Goal: Information Seeking & Learning: Learn about a topic

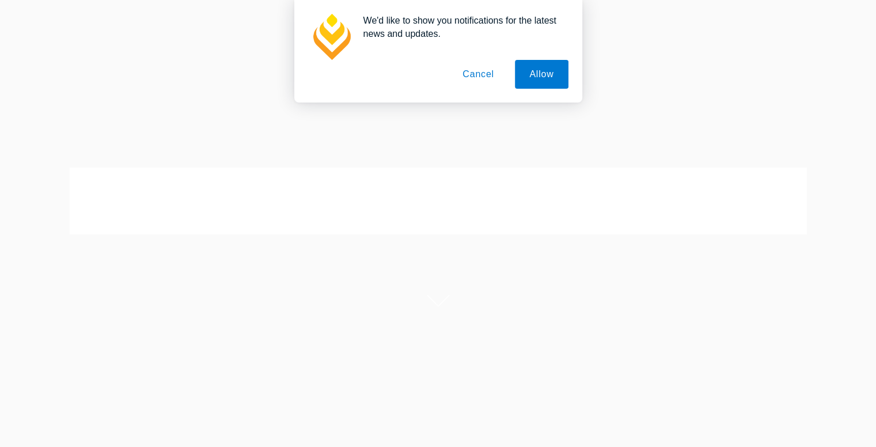
scroll to position [9, 0]
click at [541, 81] on button "Allow" at bounding box center [541, 74] width 53 height 29
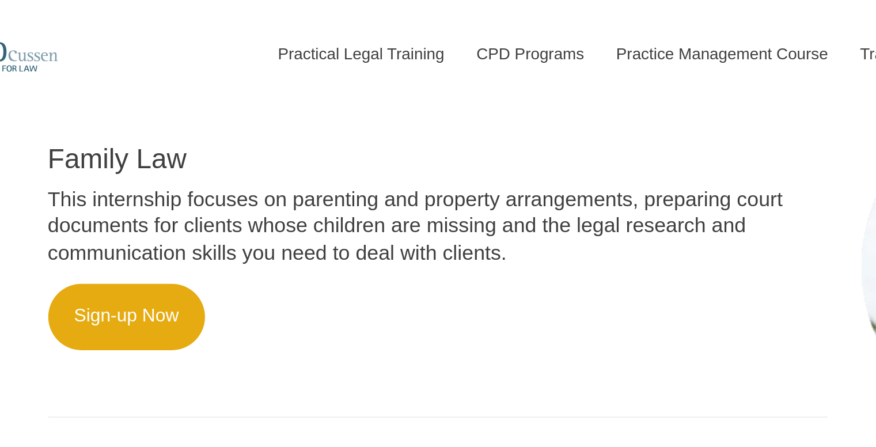
scroll to position [469, 0]
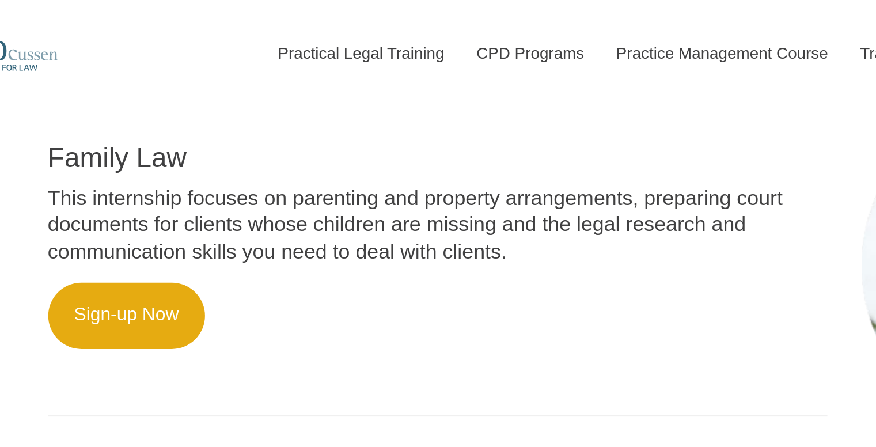
drag, startPoint x: 131, startPoint y: 116, endPoint x: 153, endPoint y: 117, distance: 21.3
click at [153, 117] on p "This internship focuses on parenting and property arrangements, preparing court…" at bounding box center [292, 114] width 393 height 40
